Goal: Download file/media

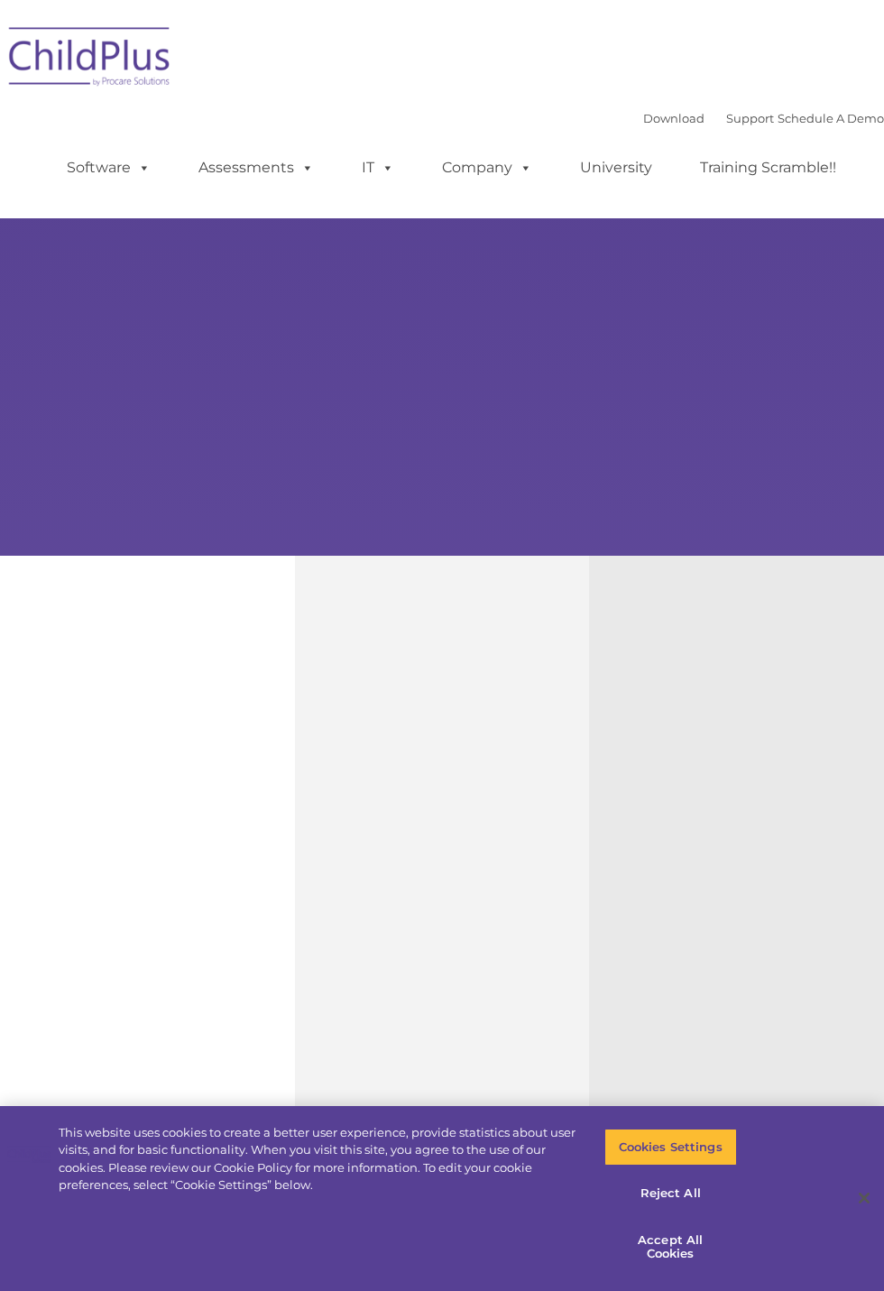
select select "MEDIUM"
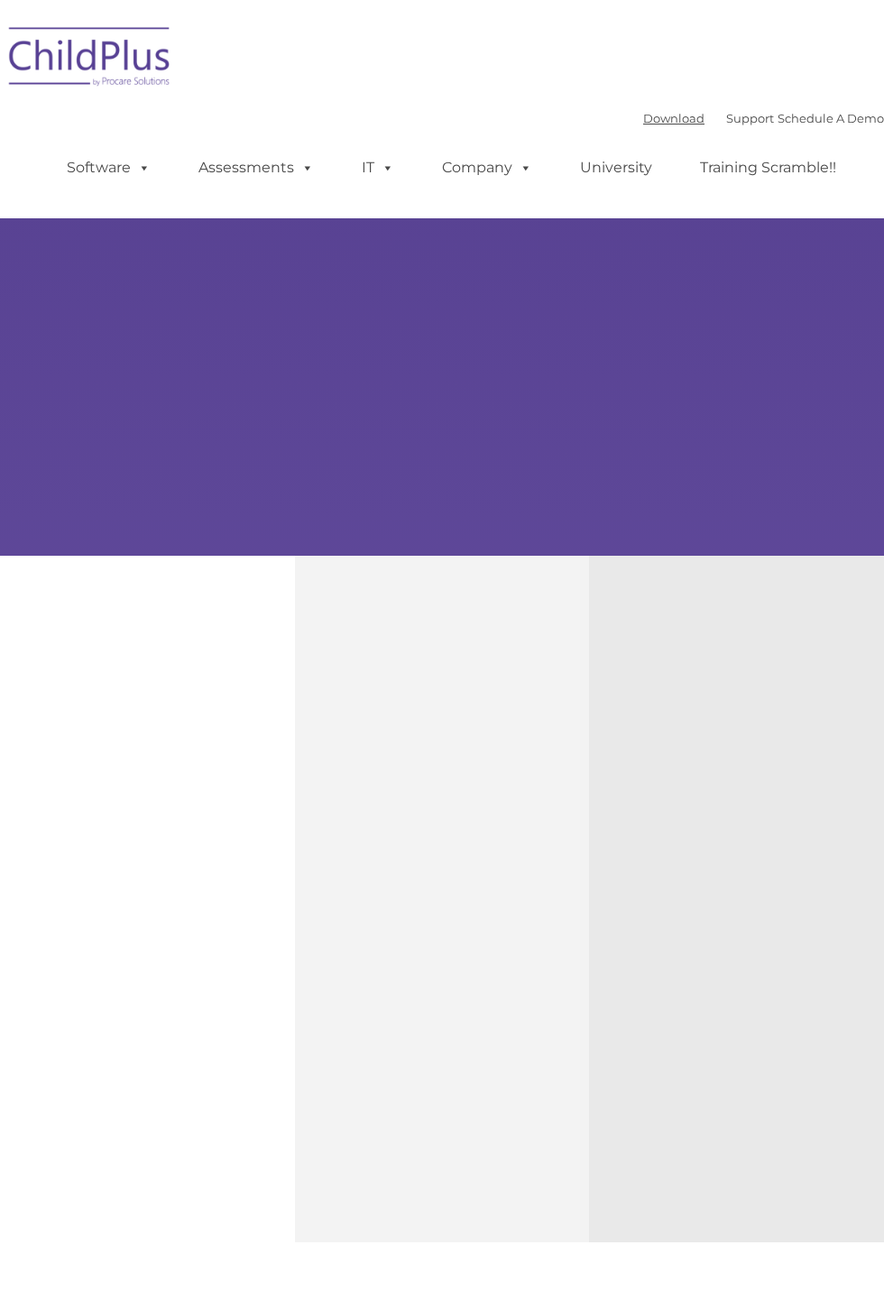
click at [647, 114] on link "Download" at bounding box center [673, 118] width 61 height 14
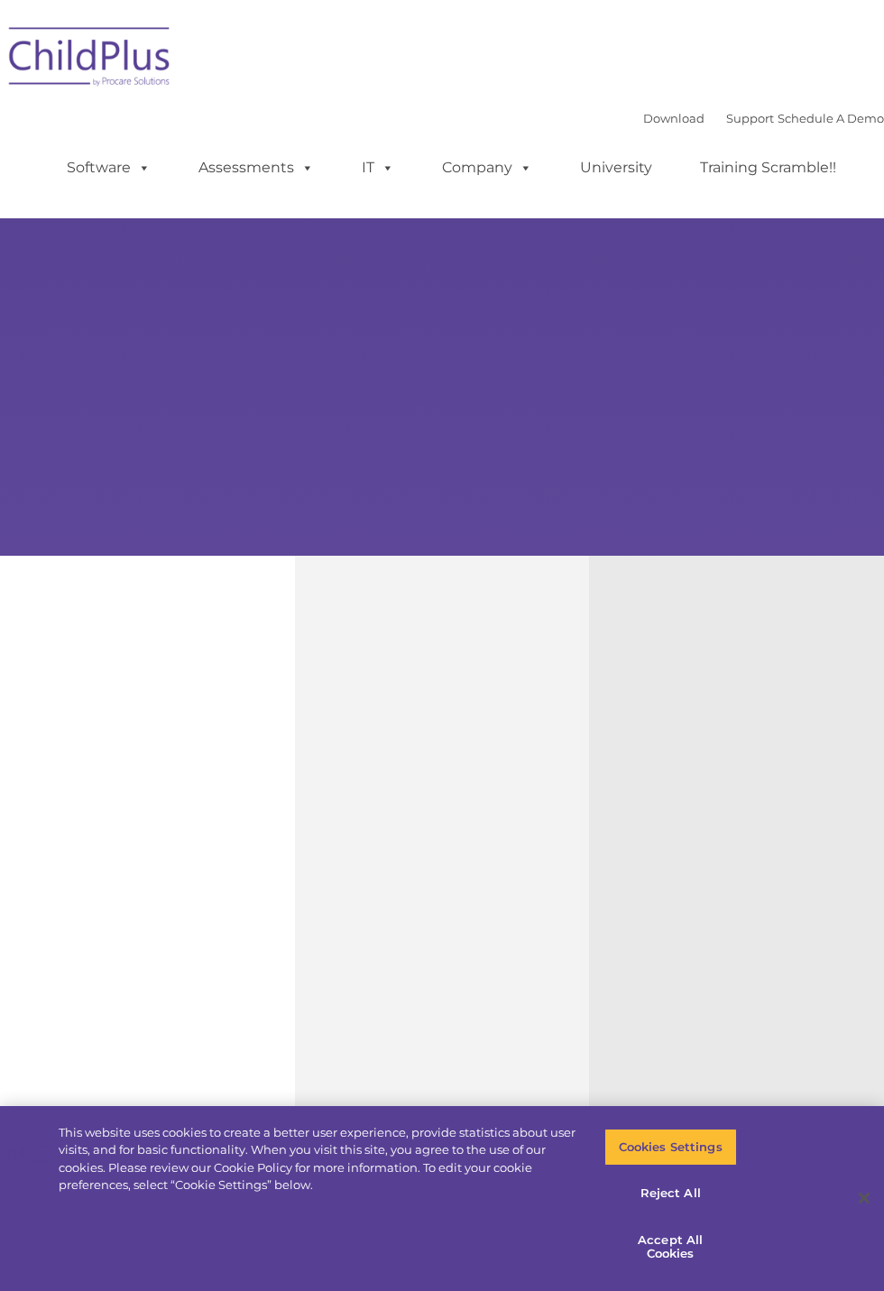
click at [865, 589] on div "Free Regional Meetings Not using ChildPlus? These are a great opportunity to ne…" at bounding box center [736, 899] width 295 height 687
select select "MEDIUM"
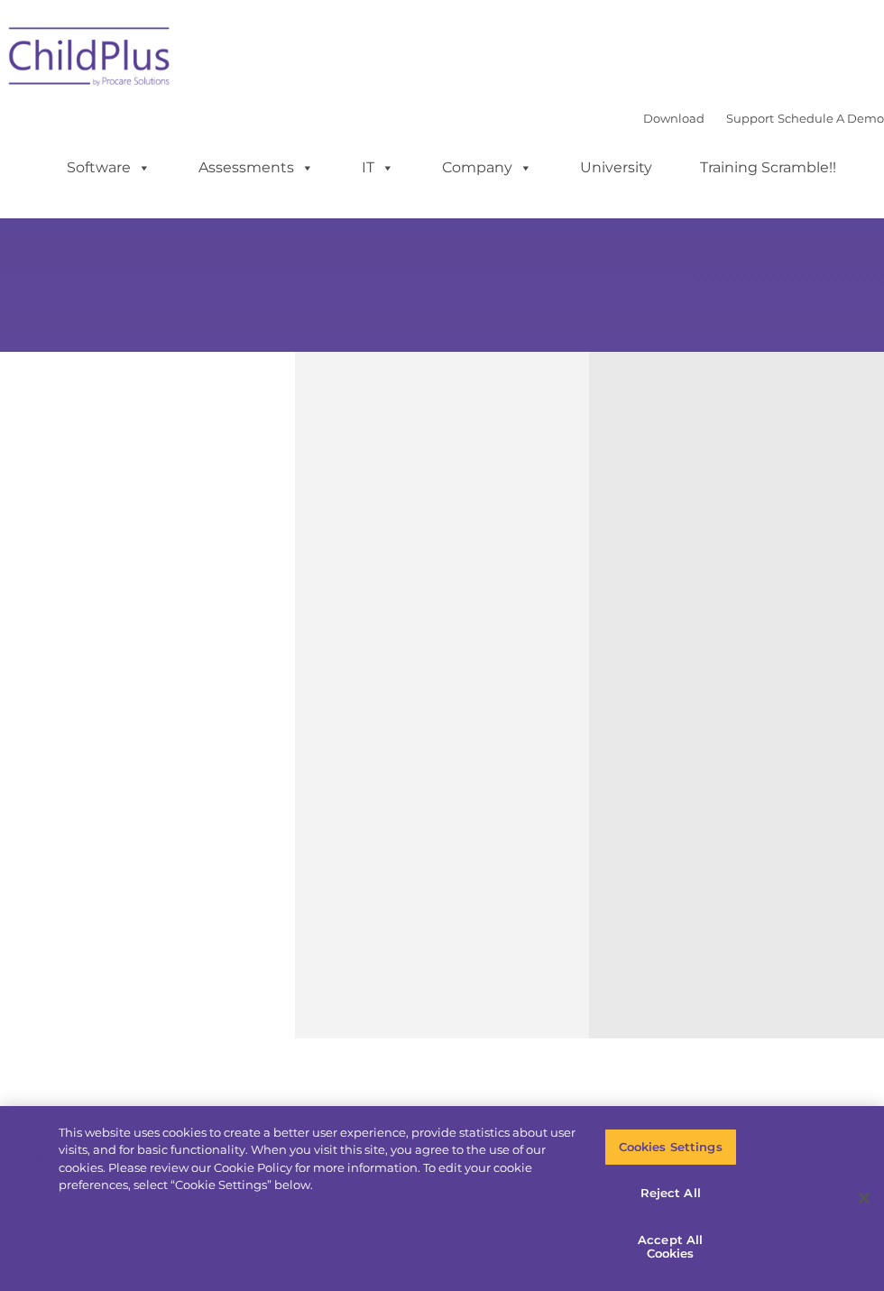
scroll to position [203, 0]
click at [682, 1273] on button "Accept All Cookies" at bounding box center [671, 1247] width 133 height 51
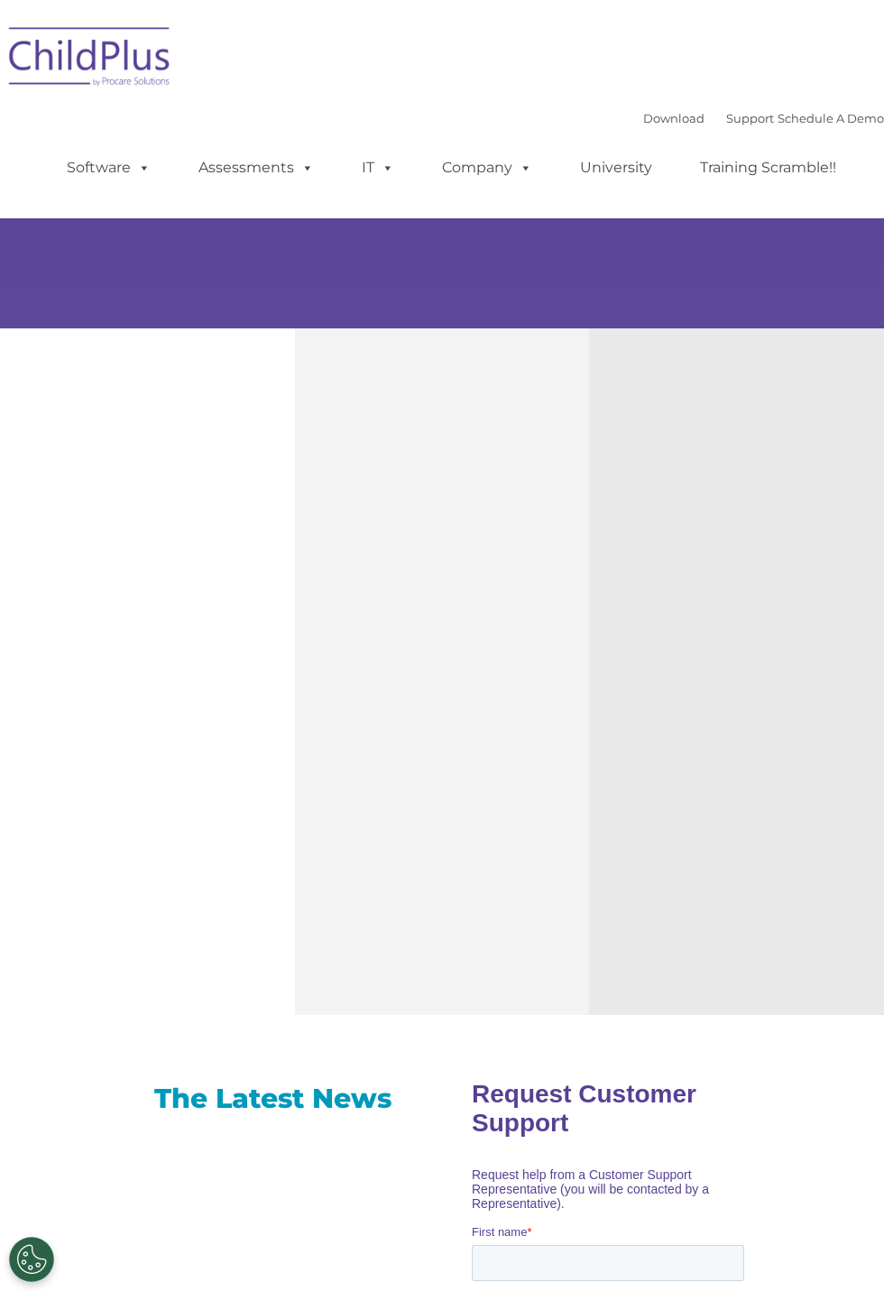
scroll to position [0, 0]
